Goal: Connect with others: Connect with others

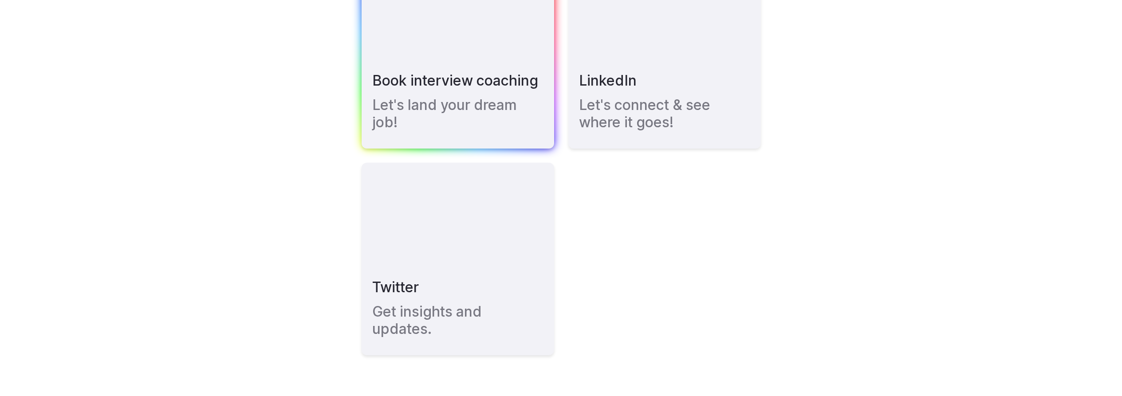
scroll to position [208, 0]
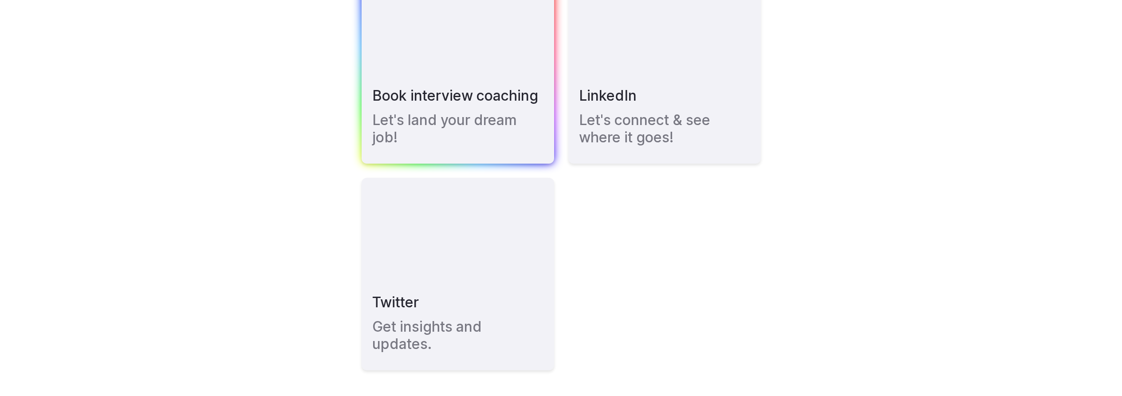
scroll to position [212, 0]
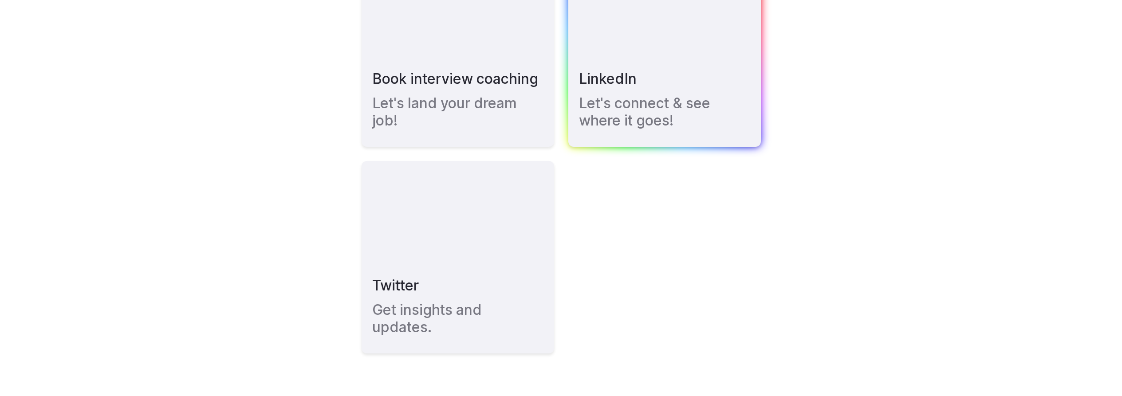
click at [605, 89] on link "LinkedIn Let's connect & see where it goes!" at bounding box center [664, 50] width 192 height 192
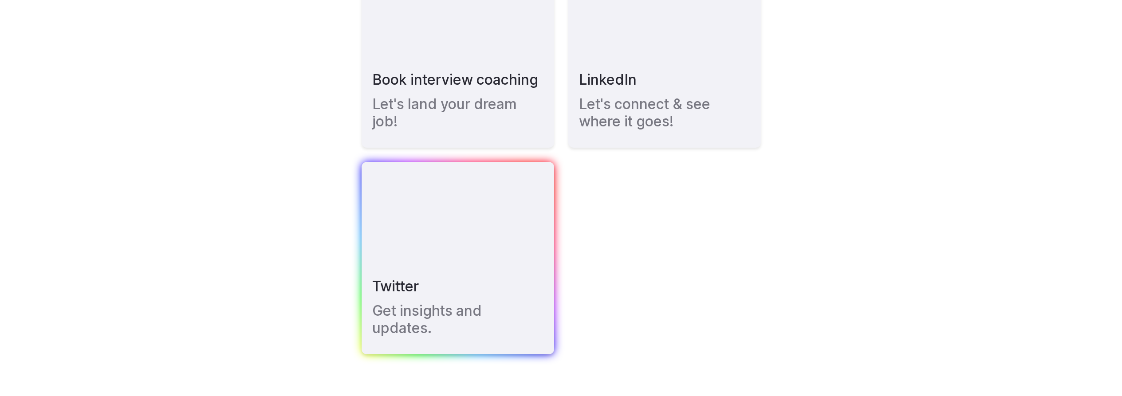
scroll to position [210, 0]
